Goal: Information Seeking & Learning: Learn about a topic

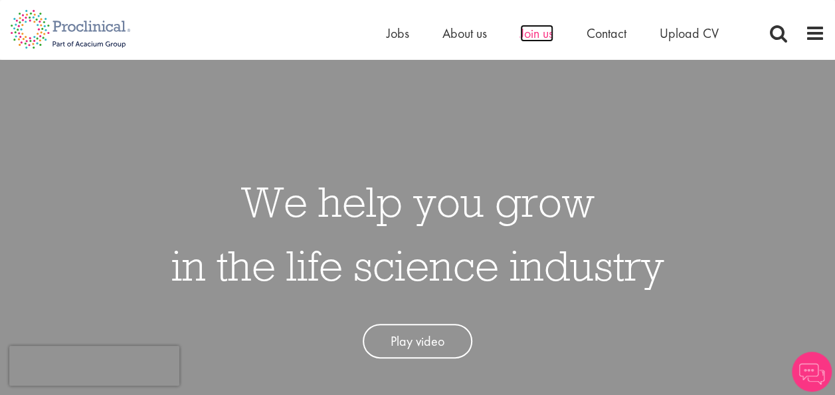
click at [529, 31] on span "Join us" at bounding box center [536, 33] width 33 height 17
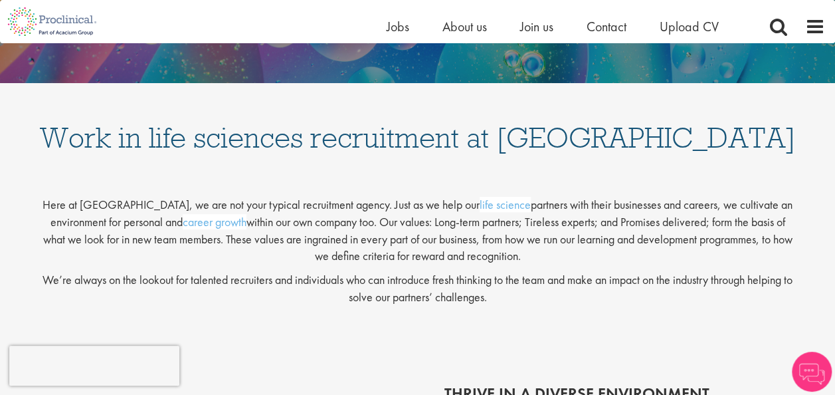
scroll to position [178, 0]
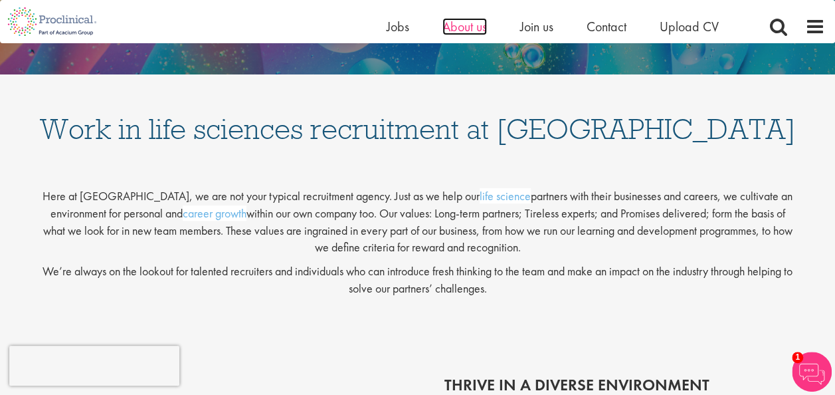
click at [451, 29] on span "About us" at bounding box center [465, 26] width 45 height 17
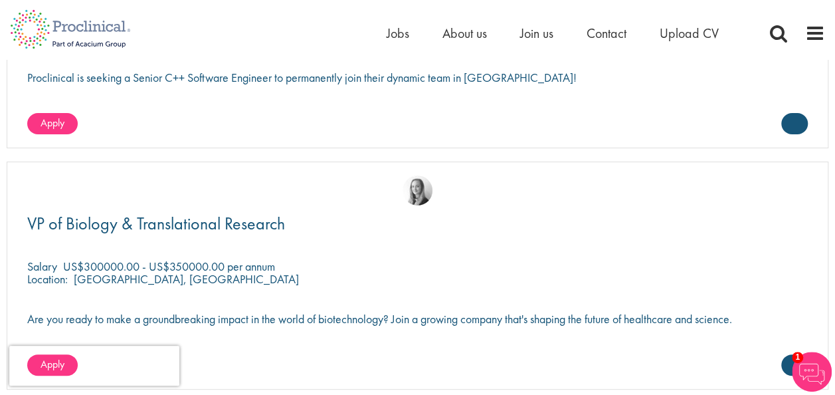
scroll to position [2481, 0]
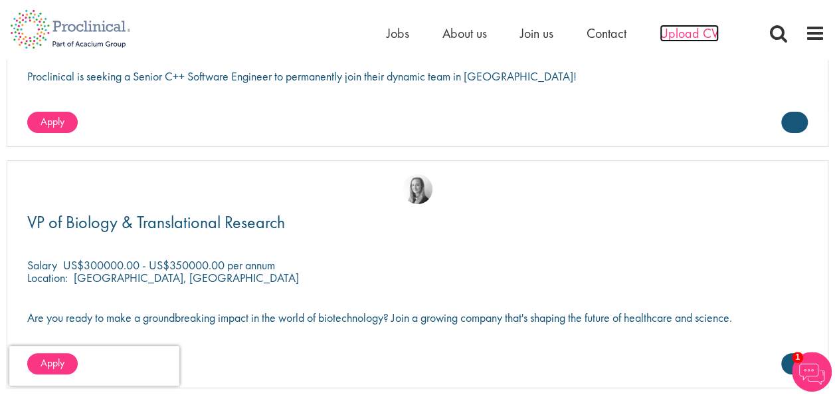
click at [691, 28] on span "Upload CV" at bounding box center [689, 33] width 59 height 17
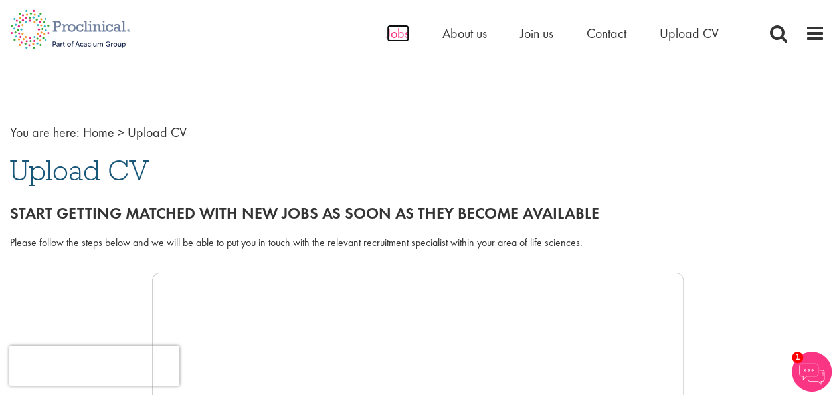
click at [400, 27] on span "Jobs" at bounding box center [398, 33] width 23 height 17
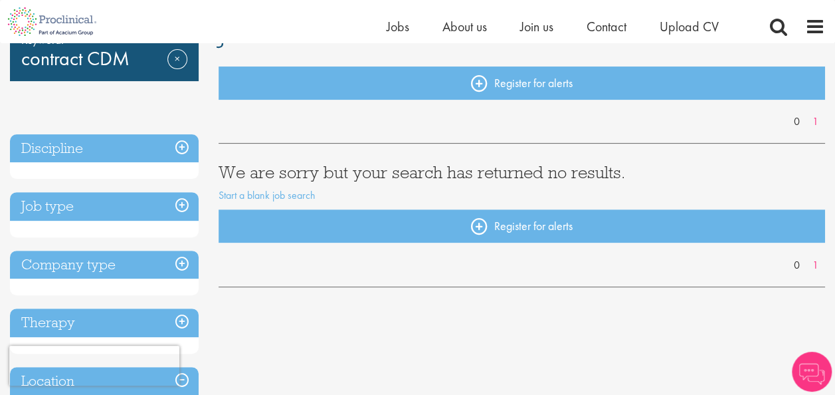
scroll to position [128, 0]
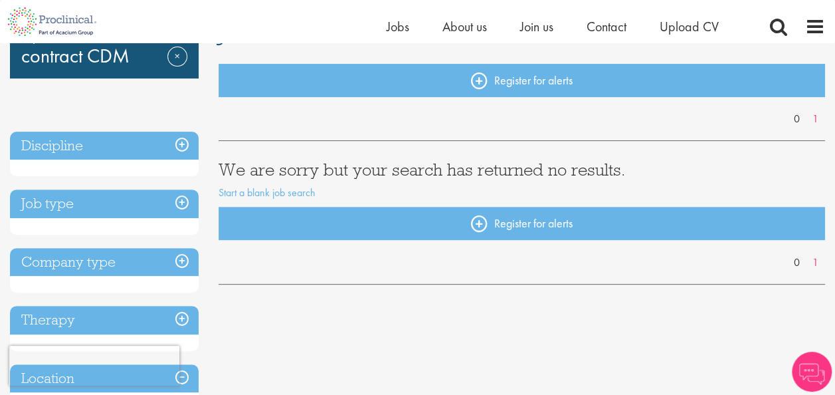
click at [181, 142] on h3 "Discipline" at bounding box center [104, 146] width 189 height 29
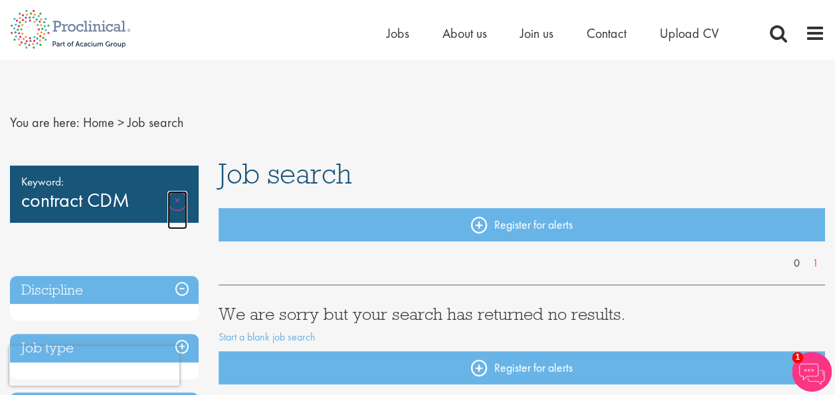
click at [184, 211] on link "Remove" at bounding box center [177, 210] width 20 height 39
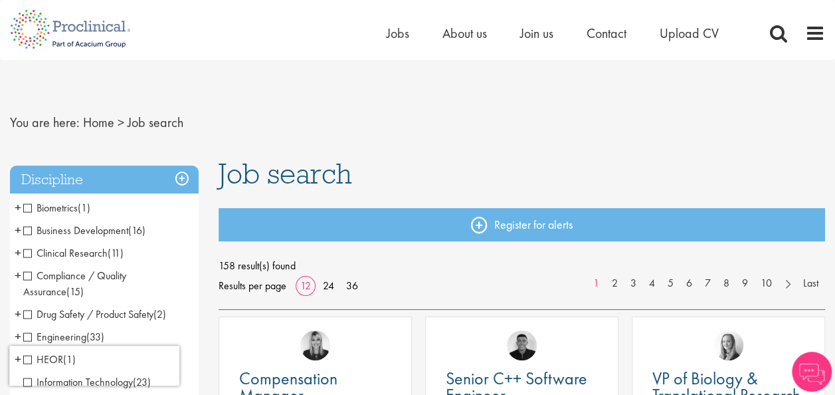
click at [24, 207] on span "Biometrics" at bounding box center [50, 208] width 55 height 14
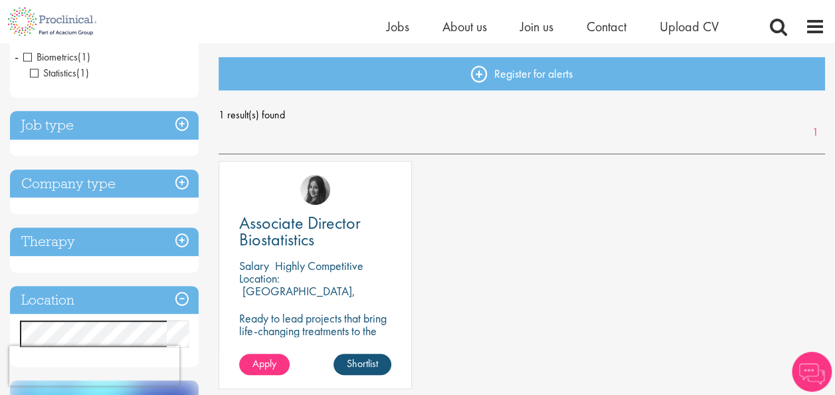
scroll to position [135, 0]
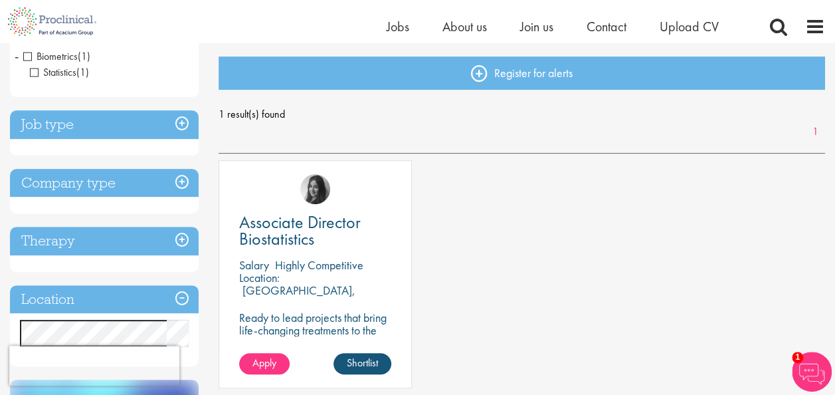
click at [180, 120] on h3 "Job type" at bounding box center [104, 124] width 189 height 29
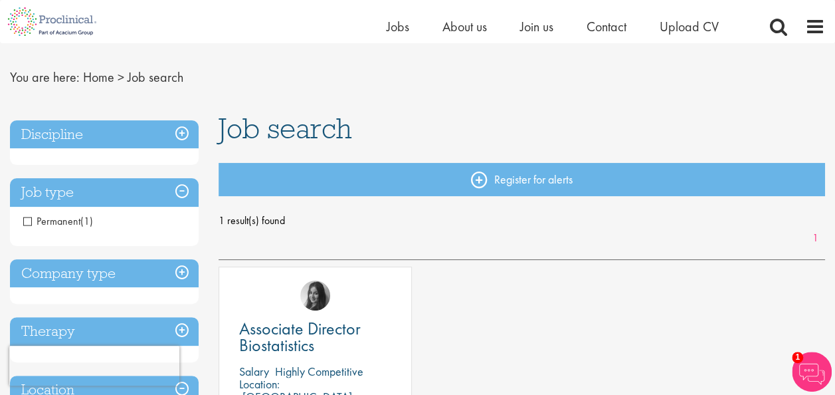
scroll to position [28, 0]
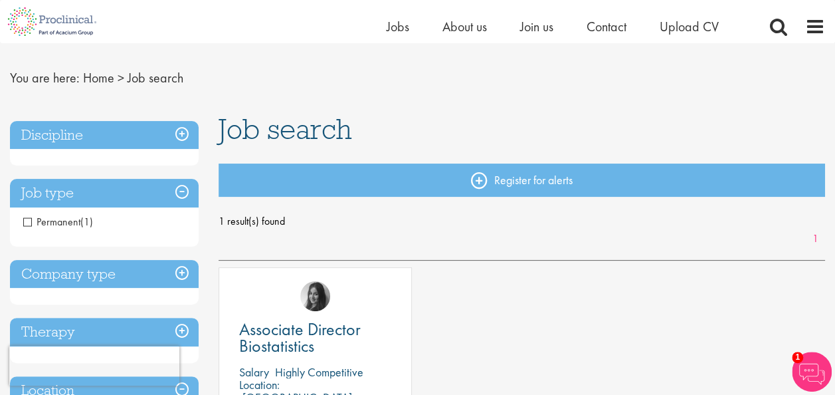
click at [185, 132] on h3 "Discipline" at bounding box center [104, 135] width 189 height 29
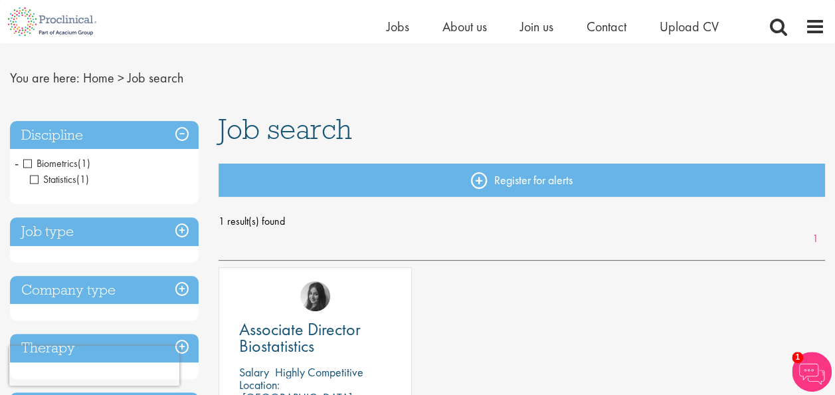
click at [28, 162] on span "Biometrics" at bounding box center [50, 163] width 55 height 14
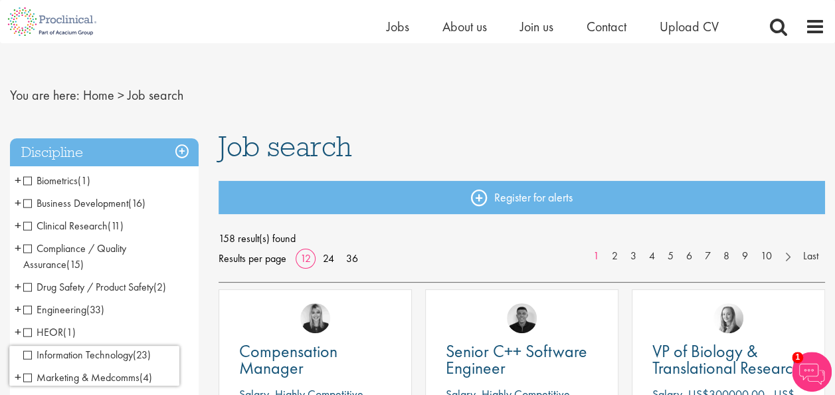
scroll to position [10, 0]
